Goal: Information Seeking & Learning: Learn about a topic

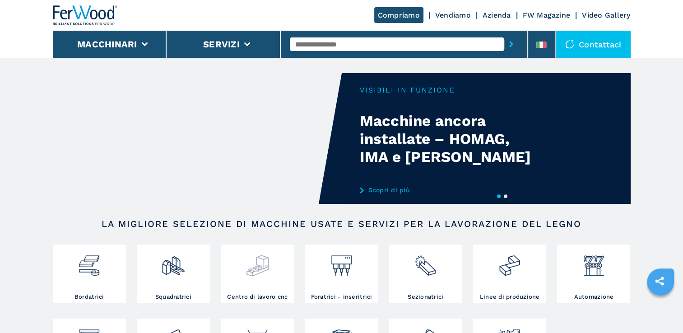
click at [247, 278] on div at bounding box center [257, 270] width 69 height 46
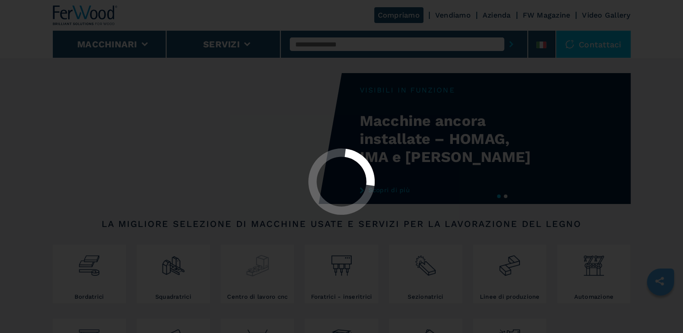
select select "**********"
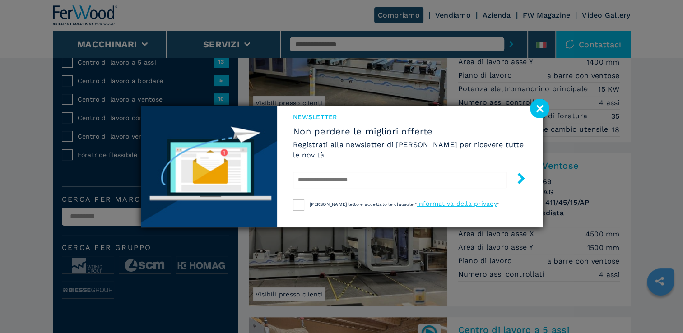
scroll to position [181, 0]
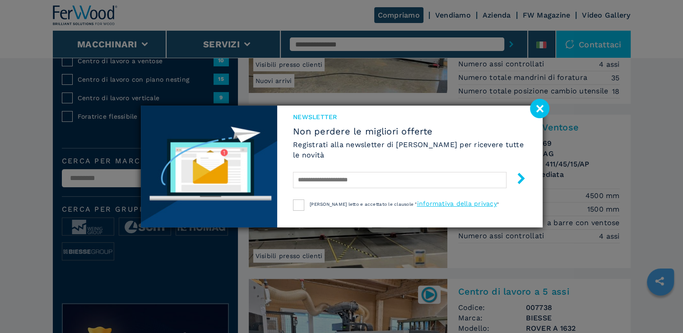
click at [536, 112] on image at bounding box center [539, 108] width 19 height 19
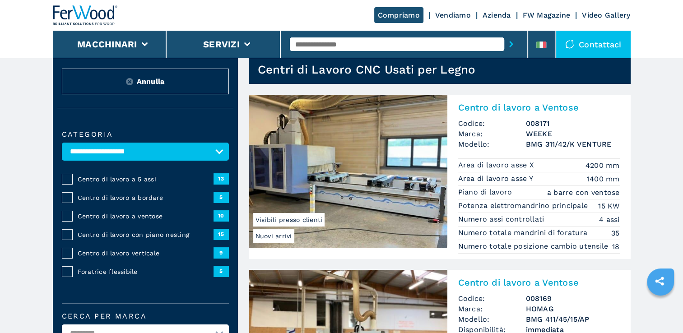
scroll to position [45, 0]
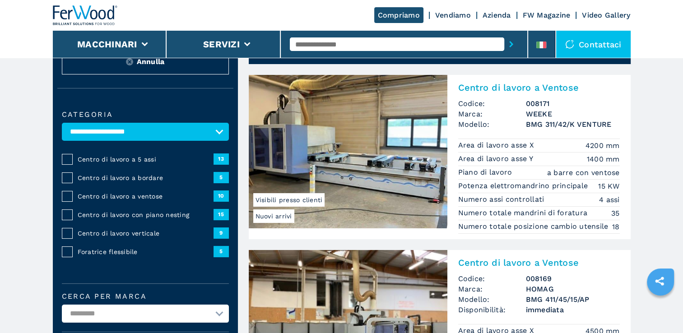
click at [348, 128] on img at bounding box center [348, 152] width 199 height 154
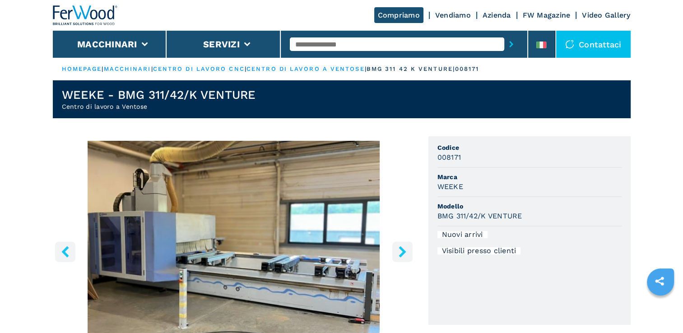
scroll to position [45, 0]
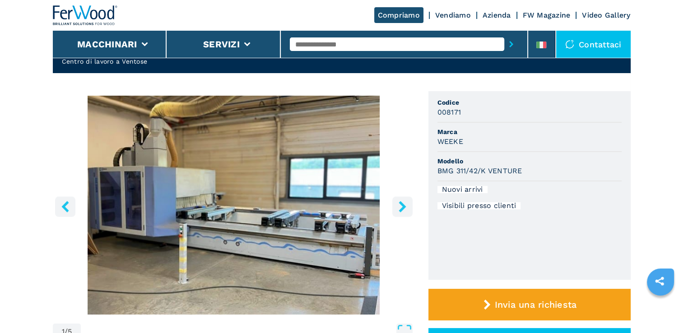
click at [399, 208] on icon "right-button" at bounding box center [402, 206] width 11 height 11
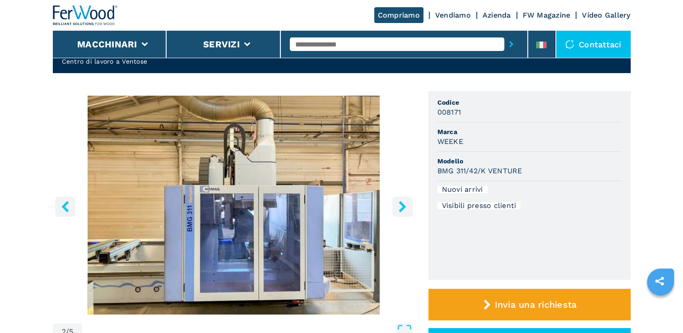
click at [399, 208] on icon "right-button" at bounding box center [402, 206] width 11 height 11
click at [401, 206] on icon "right-button" at bounding box center [402, 206] width 11 height 11
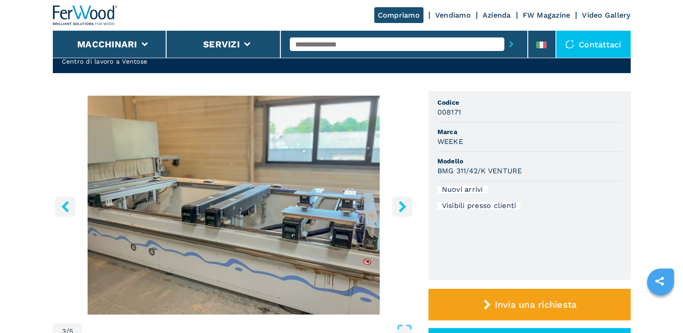
click at [401, 206] on icon "right-button" at bounding box center [402, 206] width 11 height 11
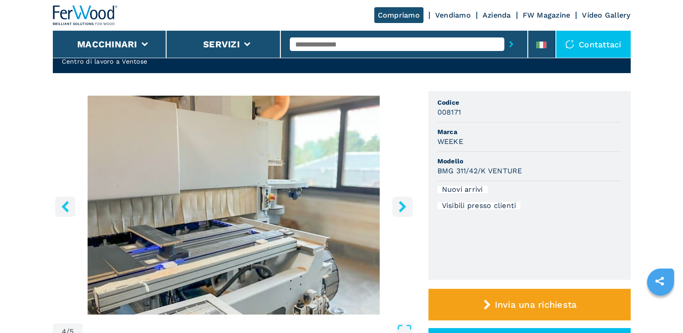
click at [401, 206] on icon "right-button" at bounding box center [402, 206] width 11 height 11
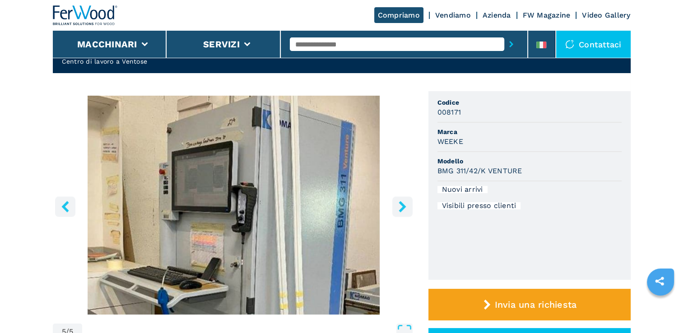
click at [403, 205] on icon "right-button" at bounding box center [402, 206] width 7 height 11
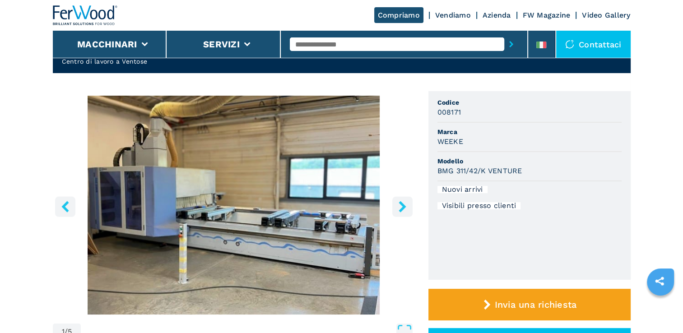
click at [403, 205] on icon "right-button" at bounding box center [402, 206] width 7 height 11
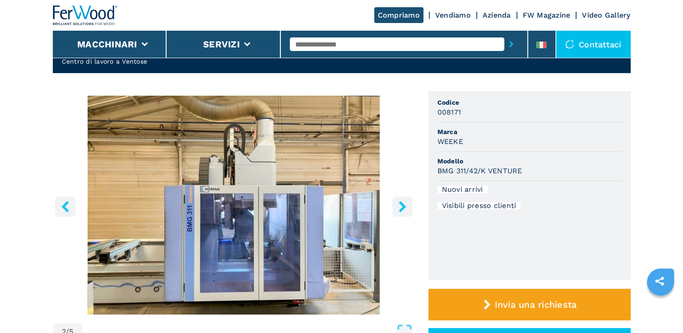
click at [403, 205] on icon "right-button" at bounding box center [402, 206] width 7 height 11
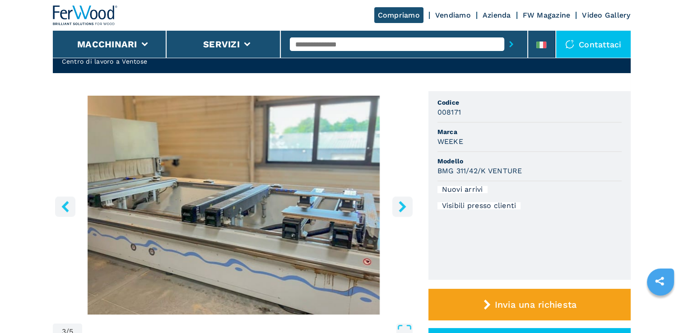
click at [403, 205] on icon "right-button" at bounding box center [402, 206] width 7 height 11
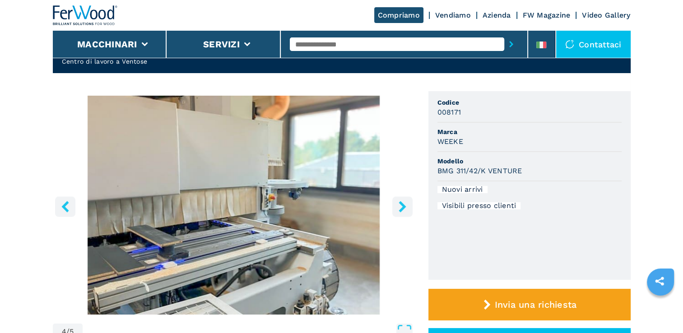
click at [403, 205] on icon "right-button" at bounding box center [402, 206] width 7 height 11
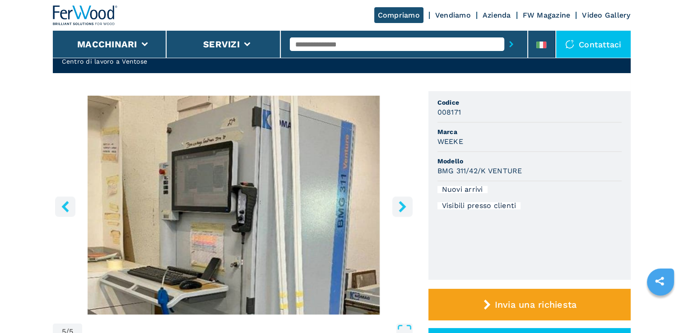
click at [403, 205] on icon "right-button" at bounding box center [402, 206] width 7 height 11
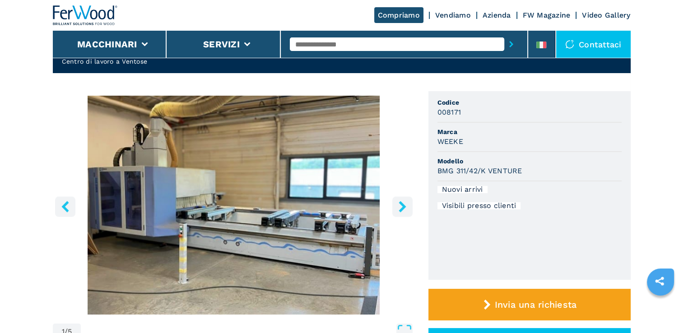
click at [403, 205] on icon "right-button" at bounding box center [402, 206] width 7 height 11
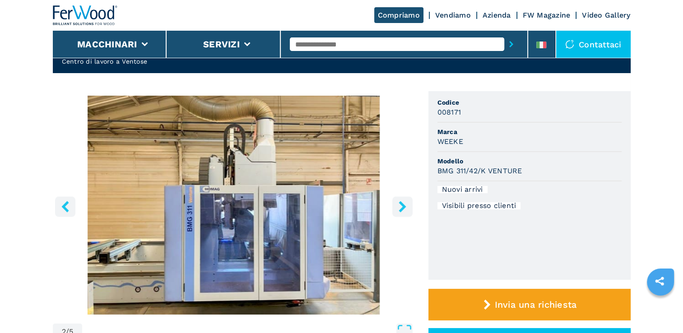
click at [403, 205] on icon "right-button" at bounding box center [402, 206] width 7 height 11
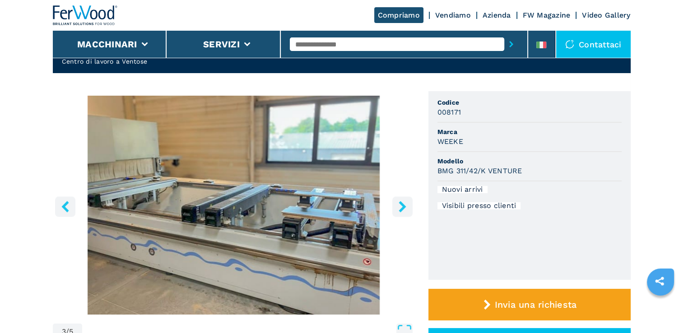
click at [403, 205] on icon "right-button" at bounding box center [402, 206] width 7 height 11
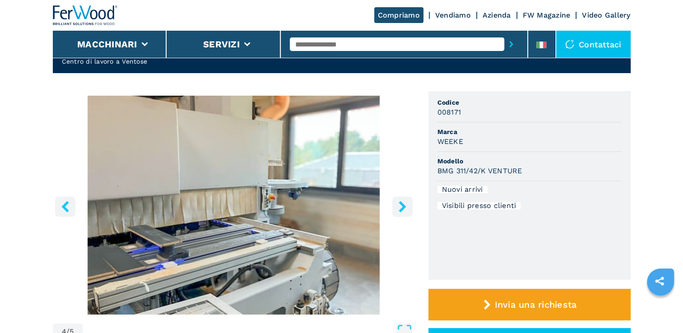
click at [403, 205] on icon "right-button" at bounding box center [402, 206] width 7 height 11
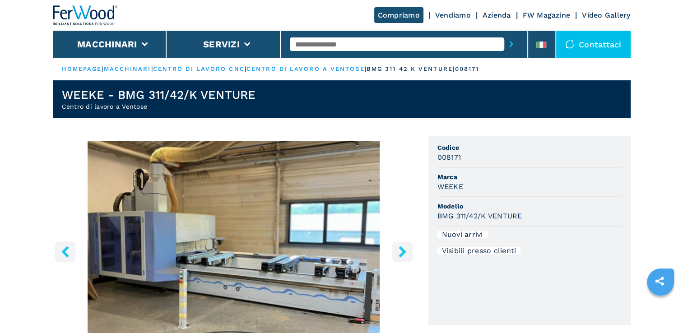
select select "**********"
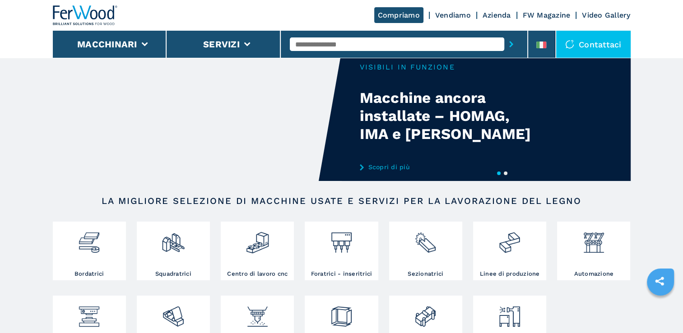
scroll to position [45, 0]
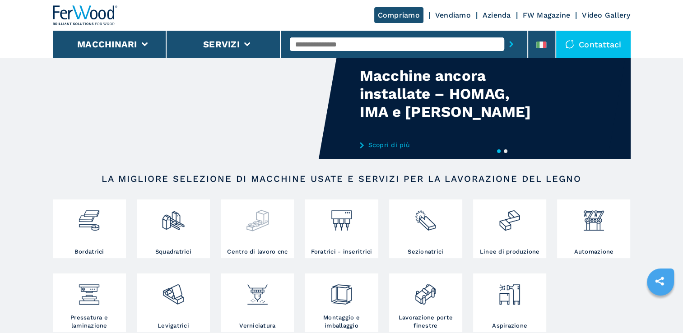
click at [261, 228] on img at bounding box center [258, 217] width 24 height 31
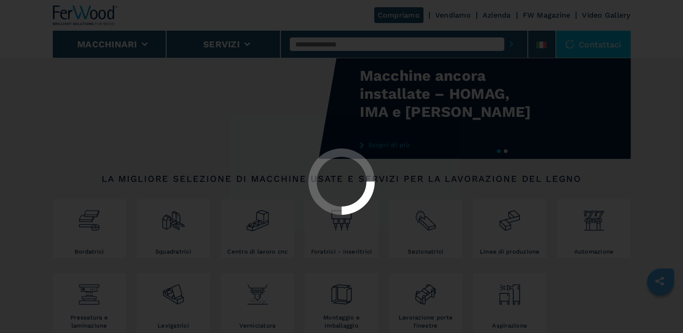
select select "**********"
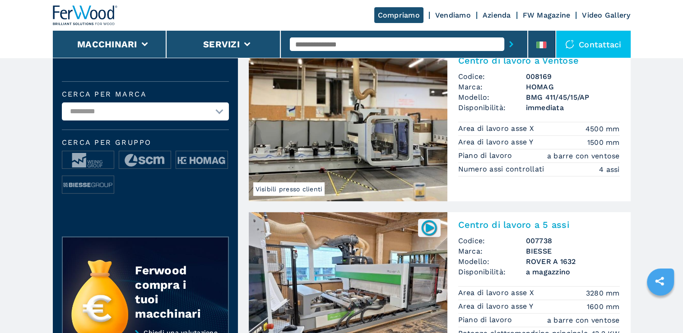
scroll to position [226, 0]
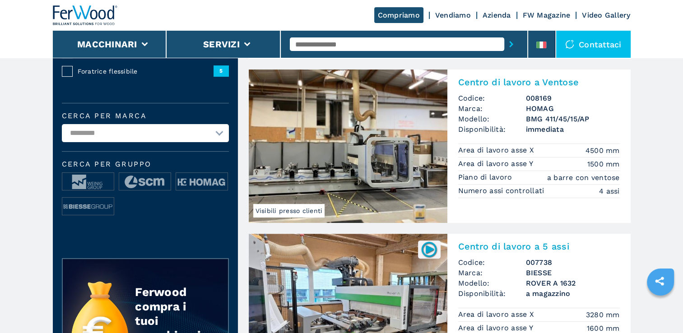
click at [411, 165] on img at bounding box center [348, 147] width 199 height 154
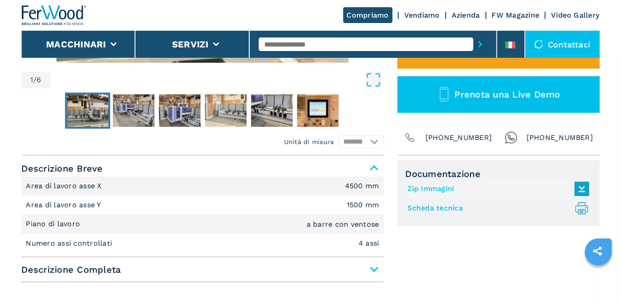
scroll to position [350, 0]
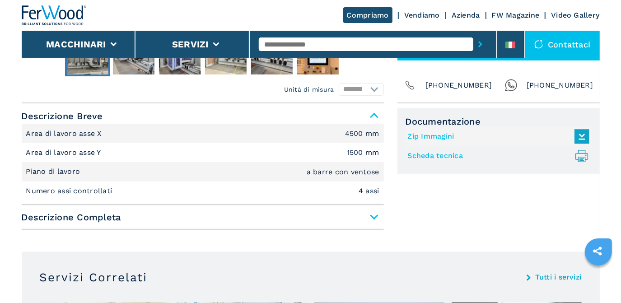
click at [370, 213] on span "Descrizione Completa" at bounding box center [203, 217] width 362 height 16
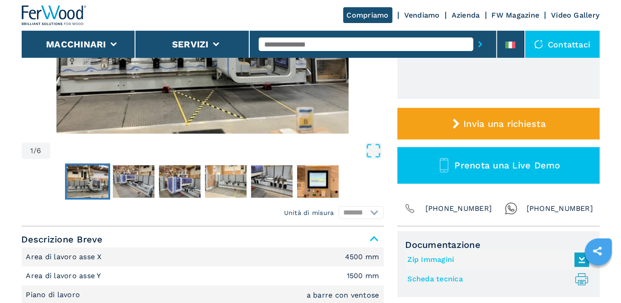
scroll to position [308, 0]
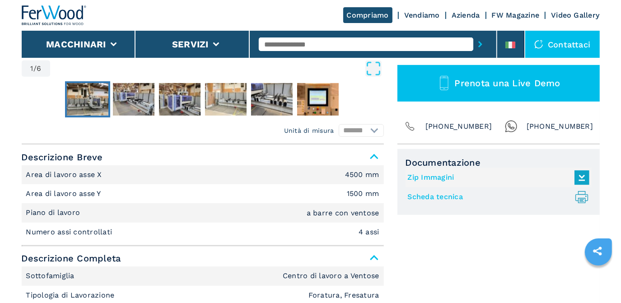
select select "**********"
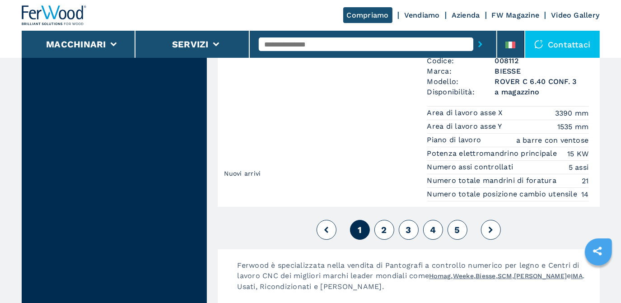
scroll to position [2217, 0]
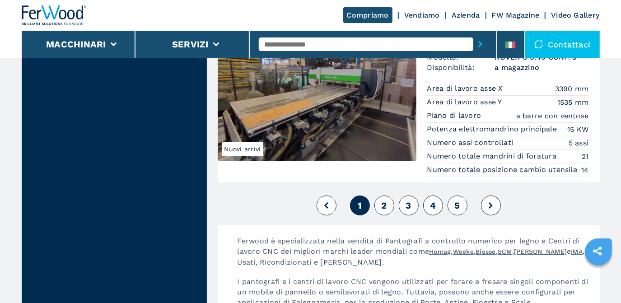
click at [387, 215] on button "2" at bounding box center [384, 206] width 20 height 20
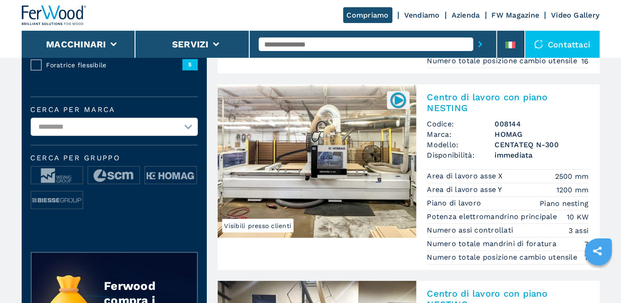
scroll to position [246, 0]
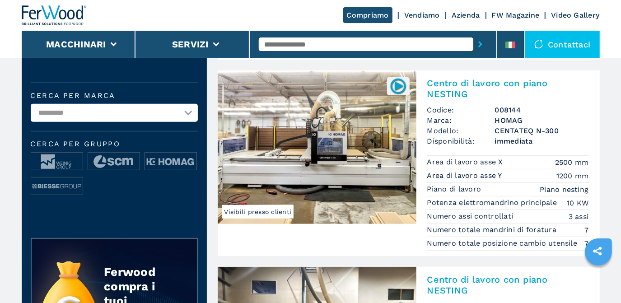
click at [355, 159] on img at bounding box center [317, 147] width 199 height 154
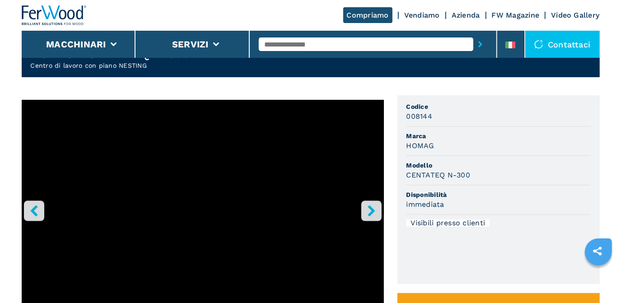
scroll to position [41, 0]
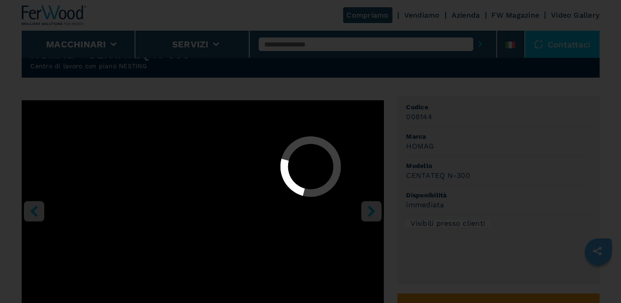
select select "**********"
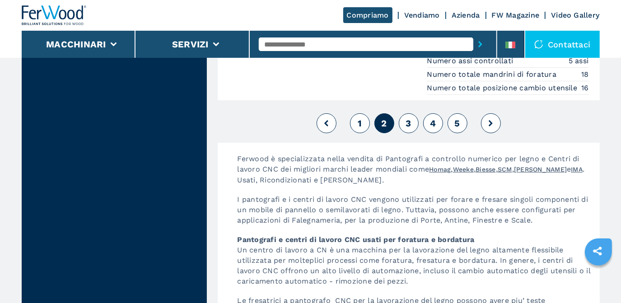
scroll to position [2340, 0]
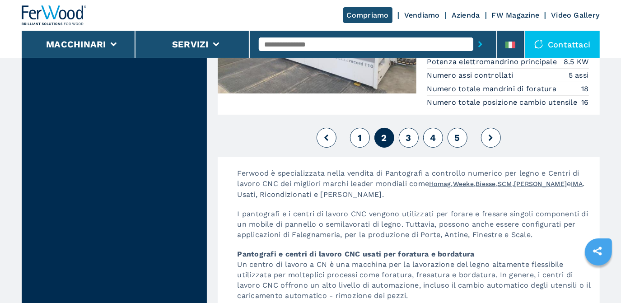
click at [409, 148] on button "3" at bounding box center [409, 138] width 20 height 20
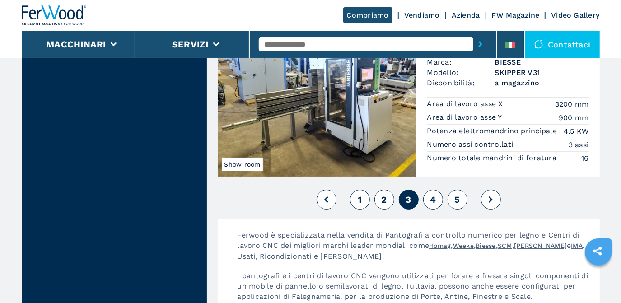
scroll to position [2298, 0]
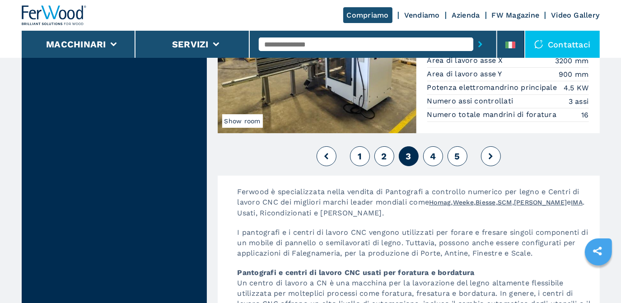
click at [435, 161] on span "4" at bounding box center [433, 156] width 6 height 11
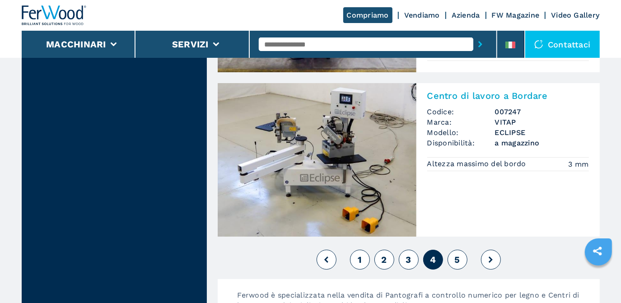
scroll to position [2135, 0]
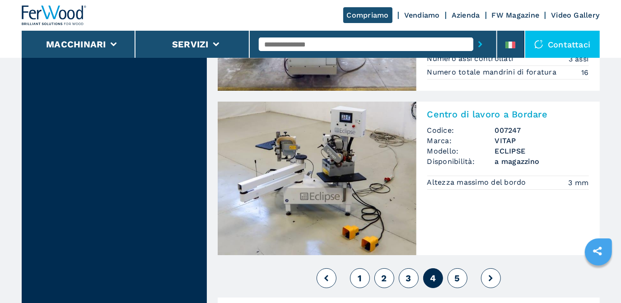
click at [455, 268] on button "5" at bounding box center [457, 278] width 20 height 20
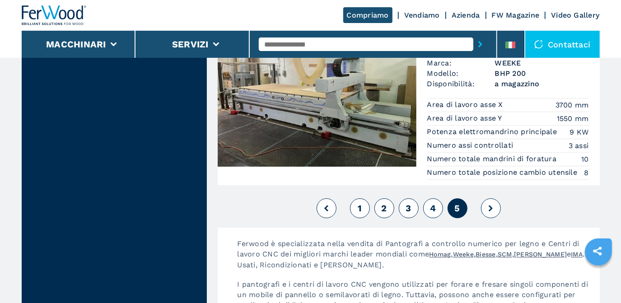
scroll to position [1683, 0]
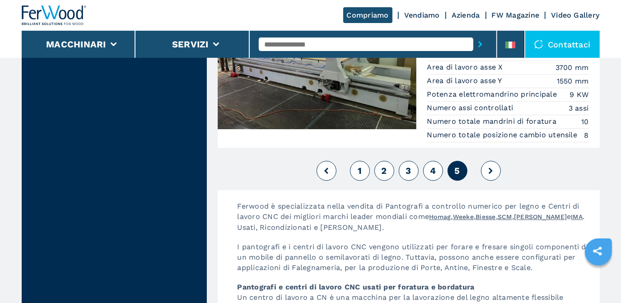
click at [490, 181] on button at bounding box center [491, 171] width 20 height 20
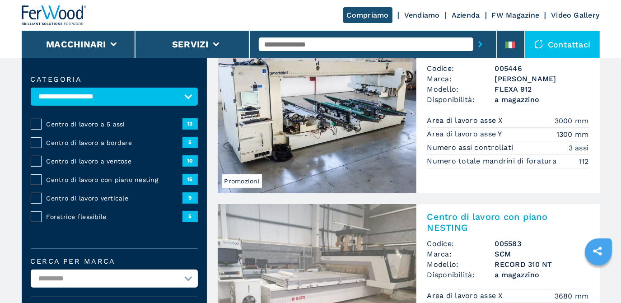
scroll to position [0, 0]
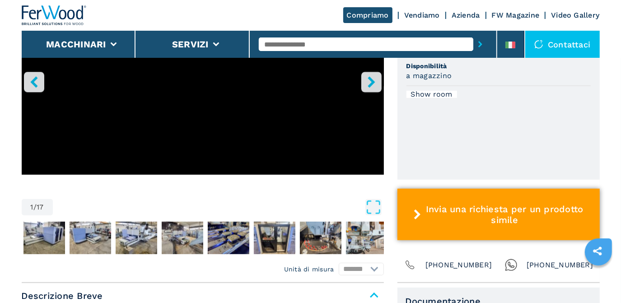
scroll to position [410, 0]
